Goal: Task Accomplishment & Management: Manage account settings

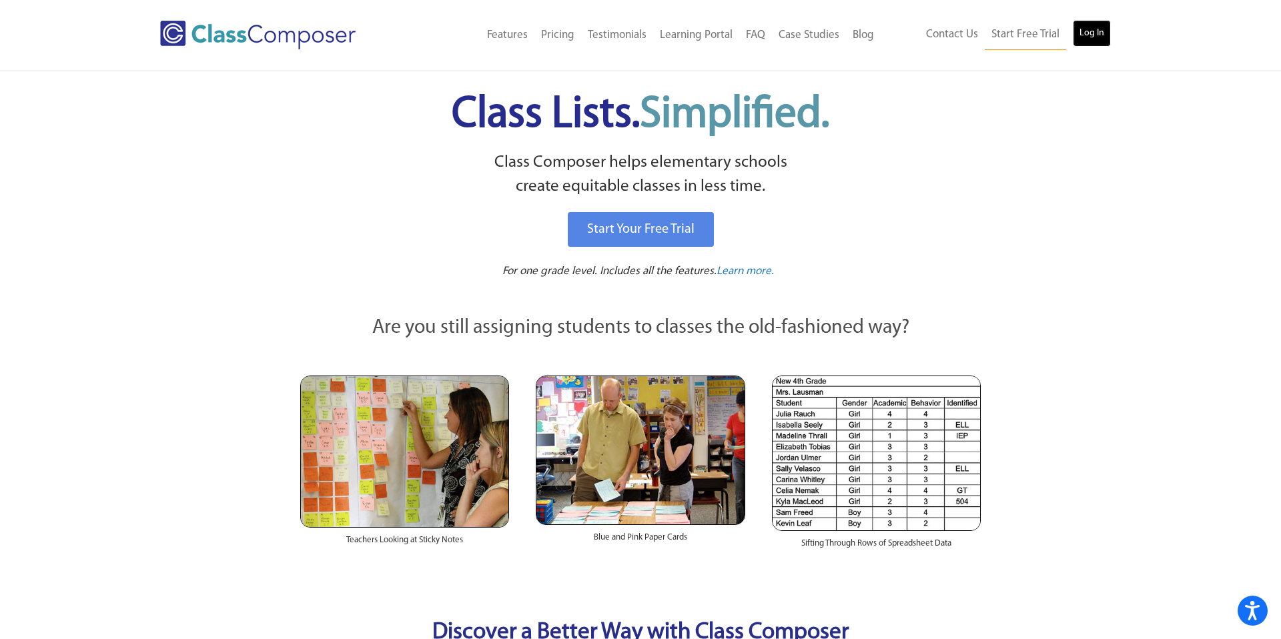
click at [1093, 33] on link "Log In" at bounding box center [1092, 33] width 38 height 27
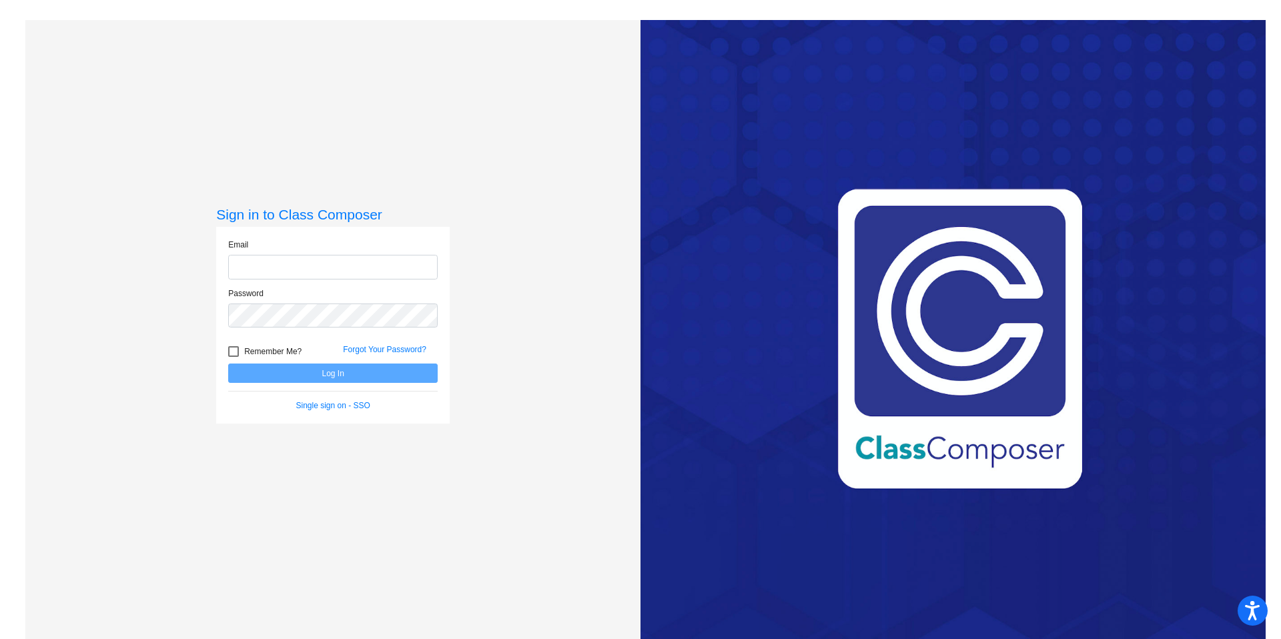
type input "[EMAIL_ADDRESS][PERSON_NAME][DOMAIN_NAME]"
click at [394, 370] on button "Log In" at bounding box center [332, 373] width 209 height 19
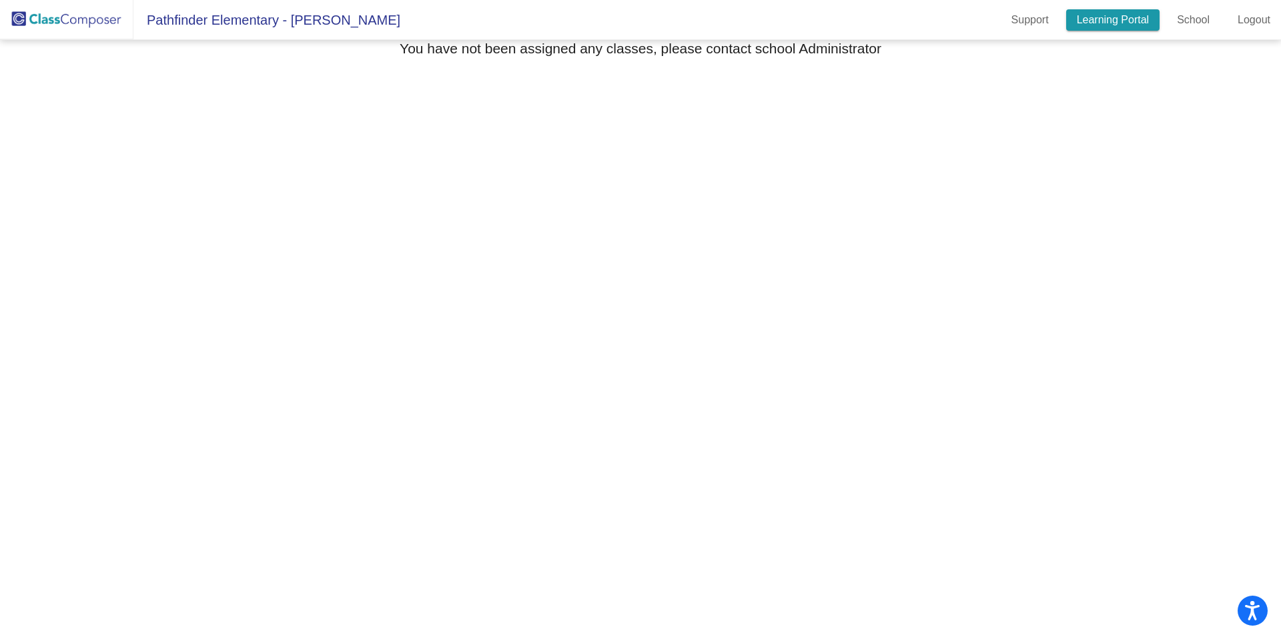
click at [1107, 27] on link "Learning Portal" at bounding box center [1113, 19] width 94 height 21
click at [1189, 28] on link "School" at bounding box center [1193, 19] width 54 height 21
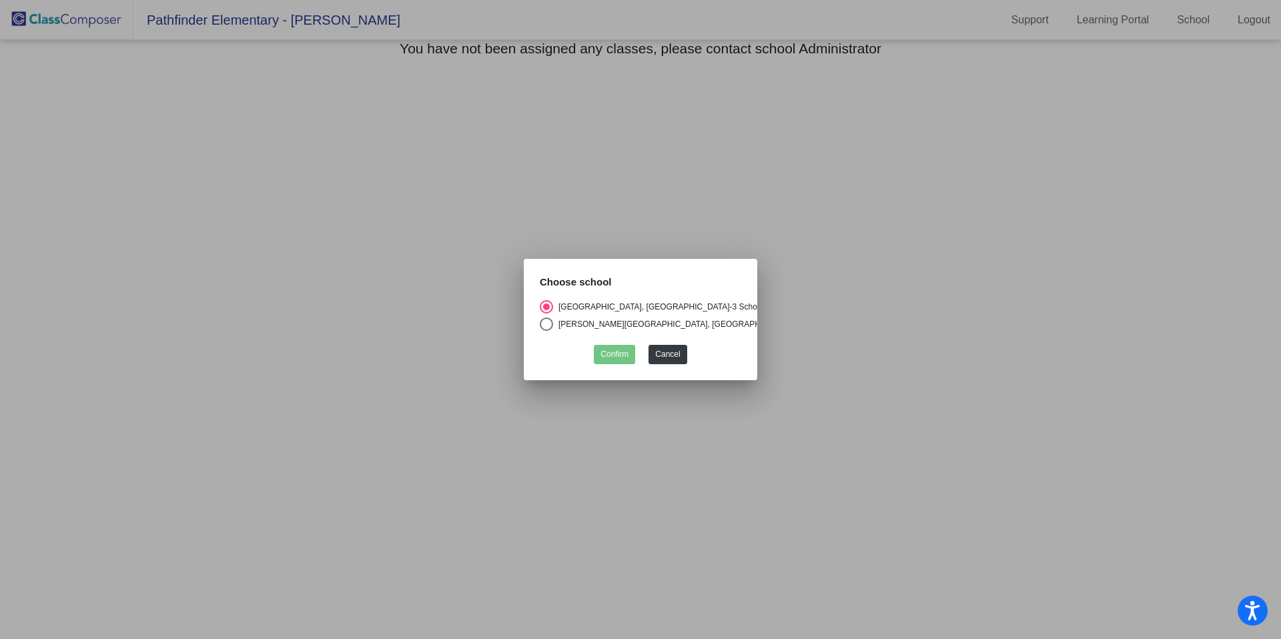
click at [709, 326] on div "[PERSON_NAME][GEOGRAPHIC_DATA], [GEOGRAPHIC_DATA]" at bounding box center [674, 324] width 242 height 12
click at [546, 331] on input "[PERSON_NAME][GEOGRAPHIC_DATA], [GEOGRAPHIC_DATA]" at bounding box center [546, 331] width 1 height 1
radio input "true"
click at [624, 358] on button "Confirm" at bounding box center [614, 354] width 41 height 19
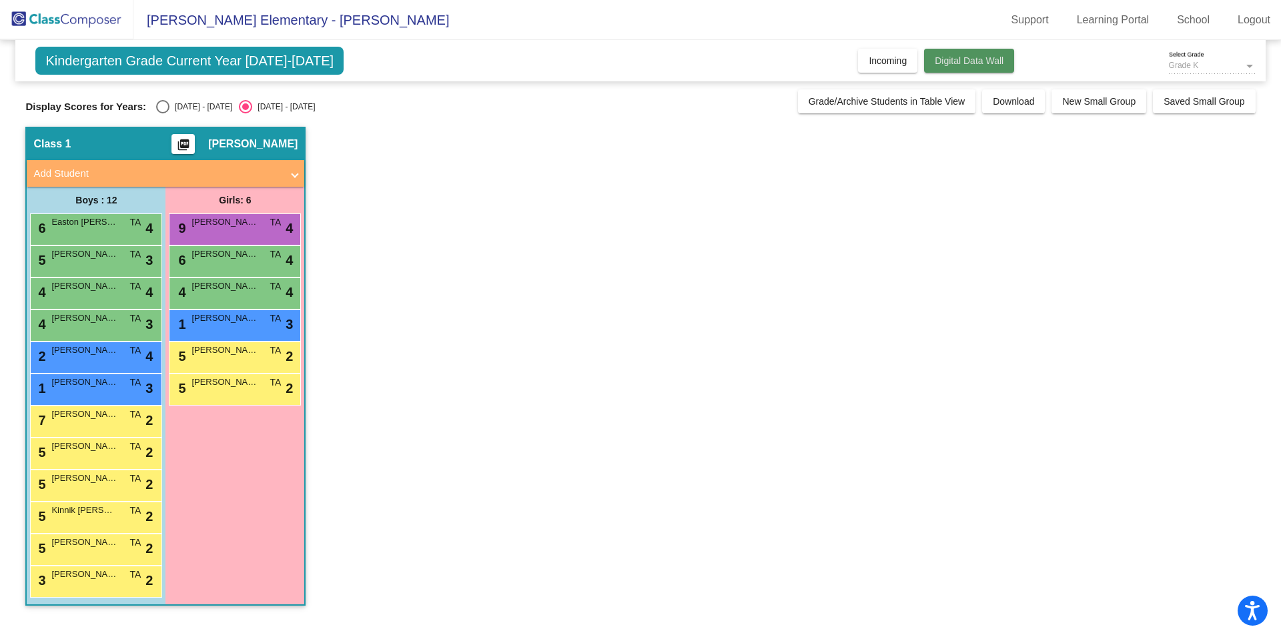
click at [976, 64] on span "Digital Data Wall" at bounding box center [969, 60] width 69 height 11
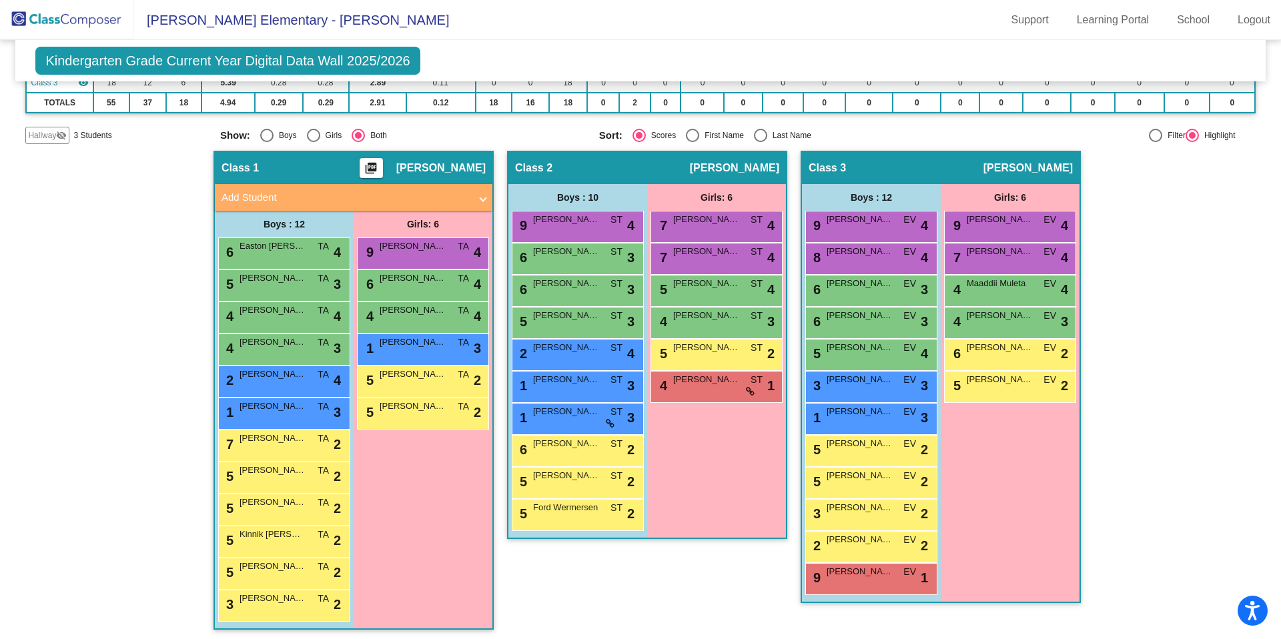
scroll to position [175, 0]
